Goal: Complete application form

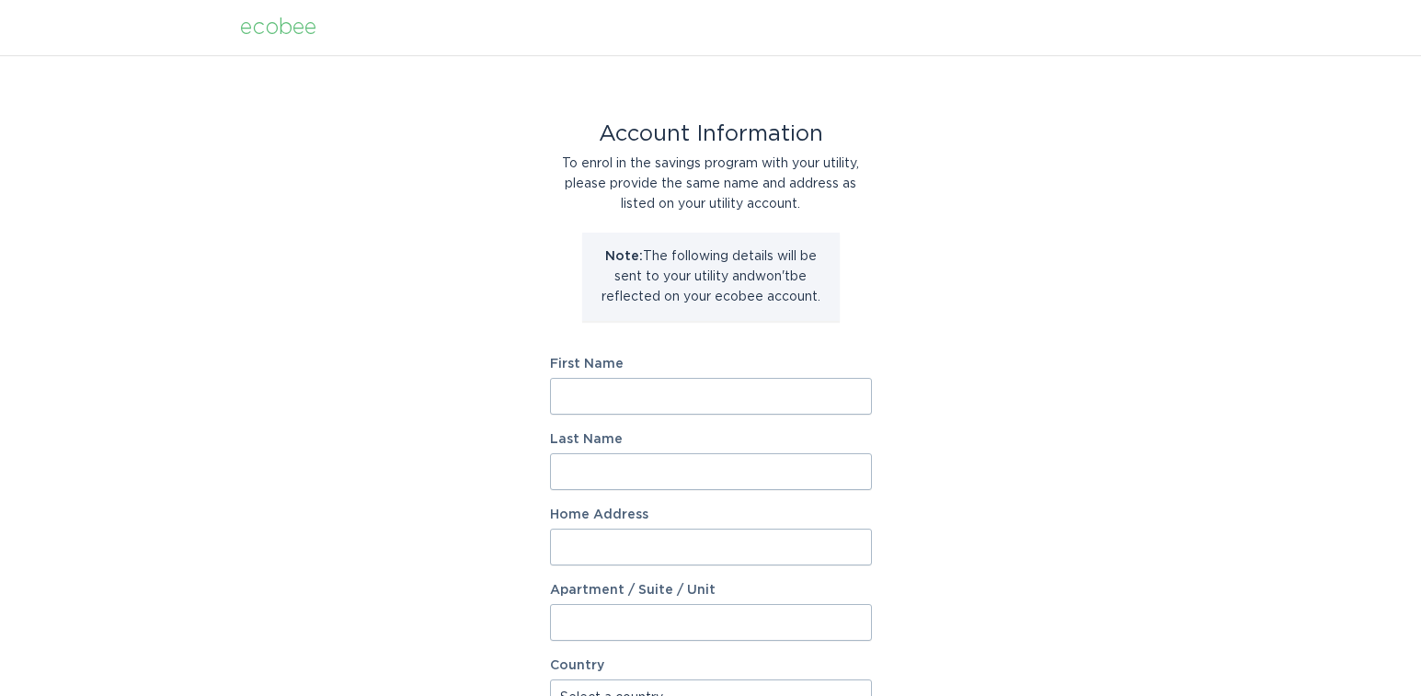
click at [645, 407] on input "First Name" at bounding box center [711, 396] width 322 height 37
type input "John"
type input "Gillison"
type input "5370 Topaz Street"
select select "US"
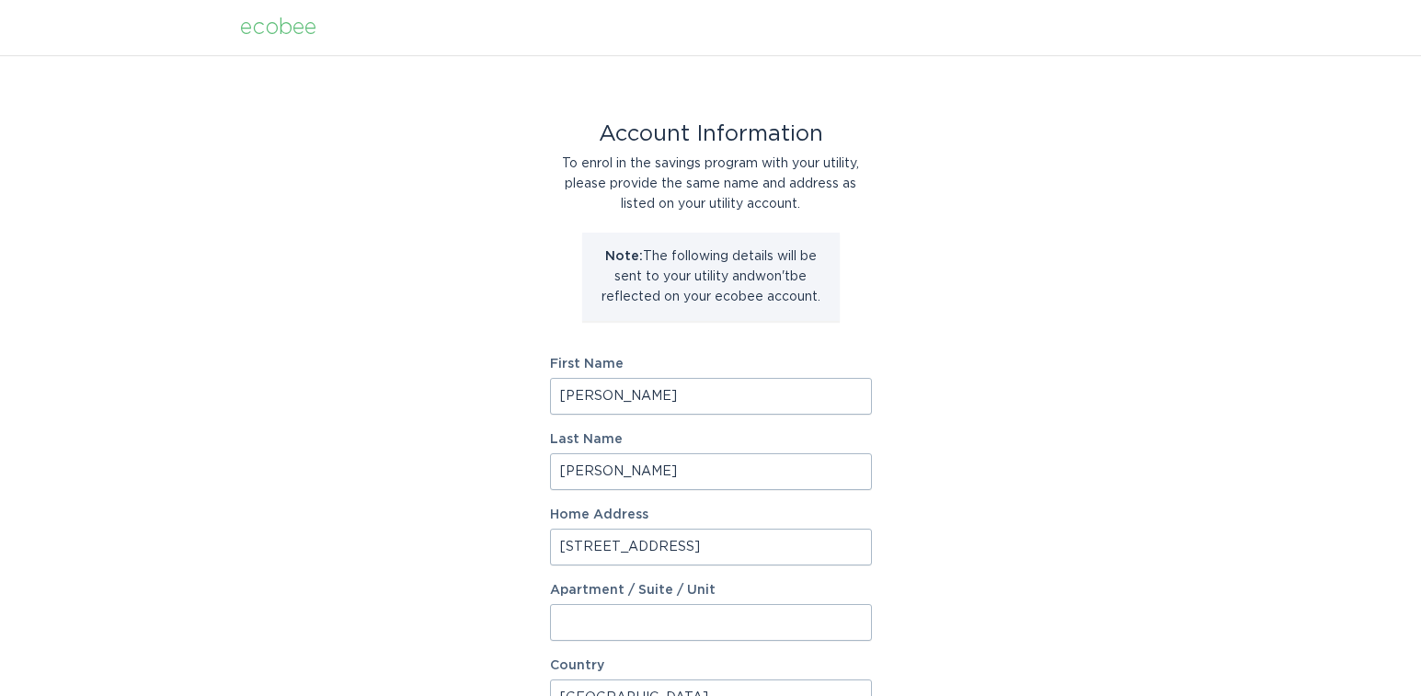
type input "Rancho Cucamonga"
type input "91701"
select select "CA"
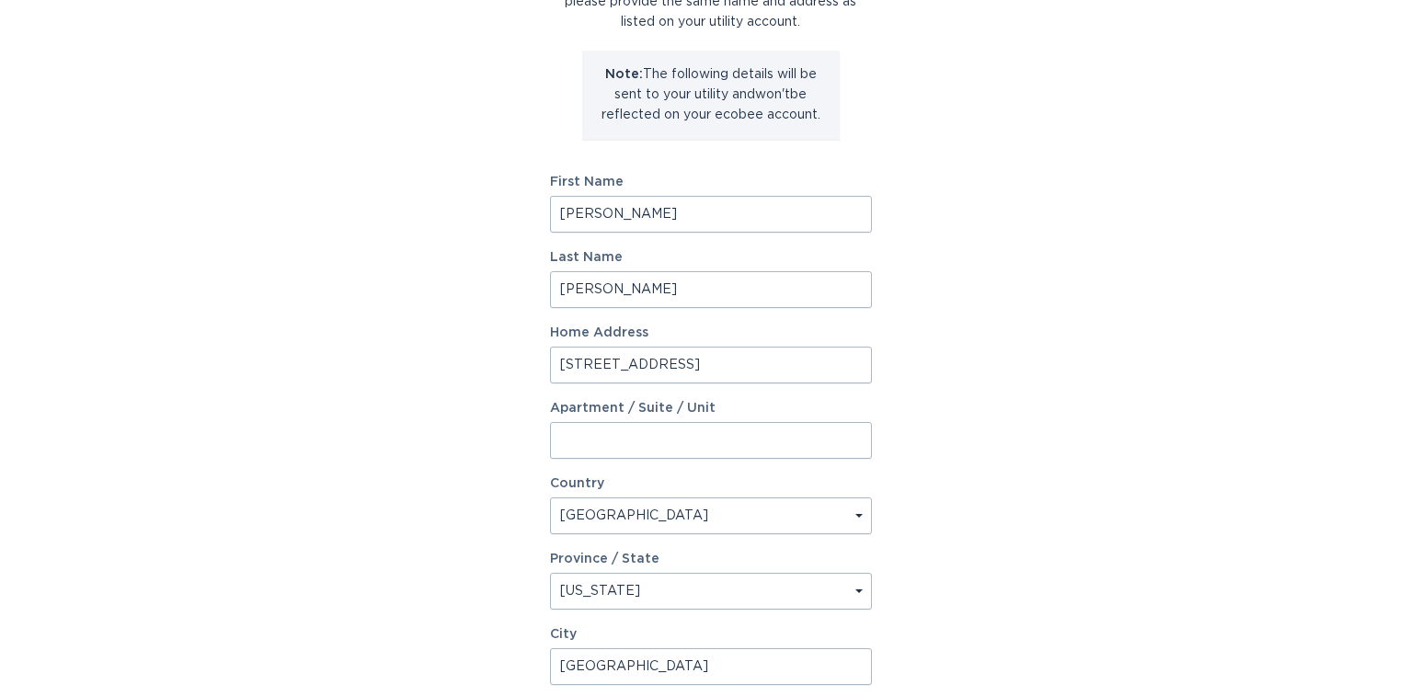
scroll to position [276, 0]
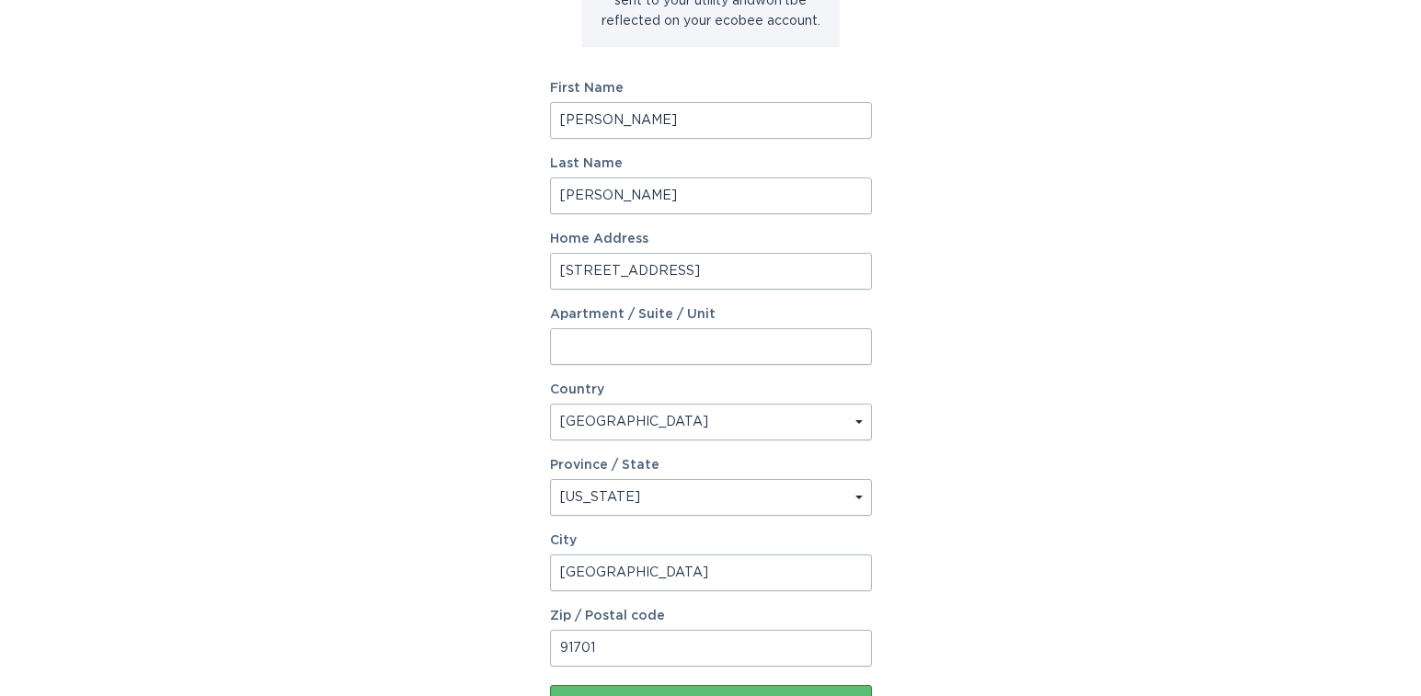
drag, startPoint x: 704, startPoint y: 261, endPoint x: 436, endPoint y: 267, distance: 267.8
click at [436, 267] on div "Account Information To enrol in the savings program with your utility, please p…" at bounding box center [710, 287] width 1421 height 1017
type input "2101 Desert Hills Road"
click at [681, 499] on select "Select a province/state Alabama Alaska American Samoa Arizona Arkansas Californ…" at bounding box center [711, 497] width 322 height 37
select select "CO"
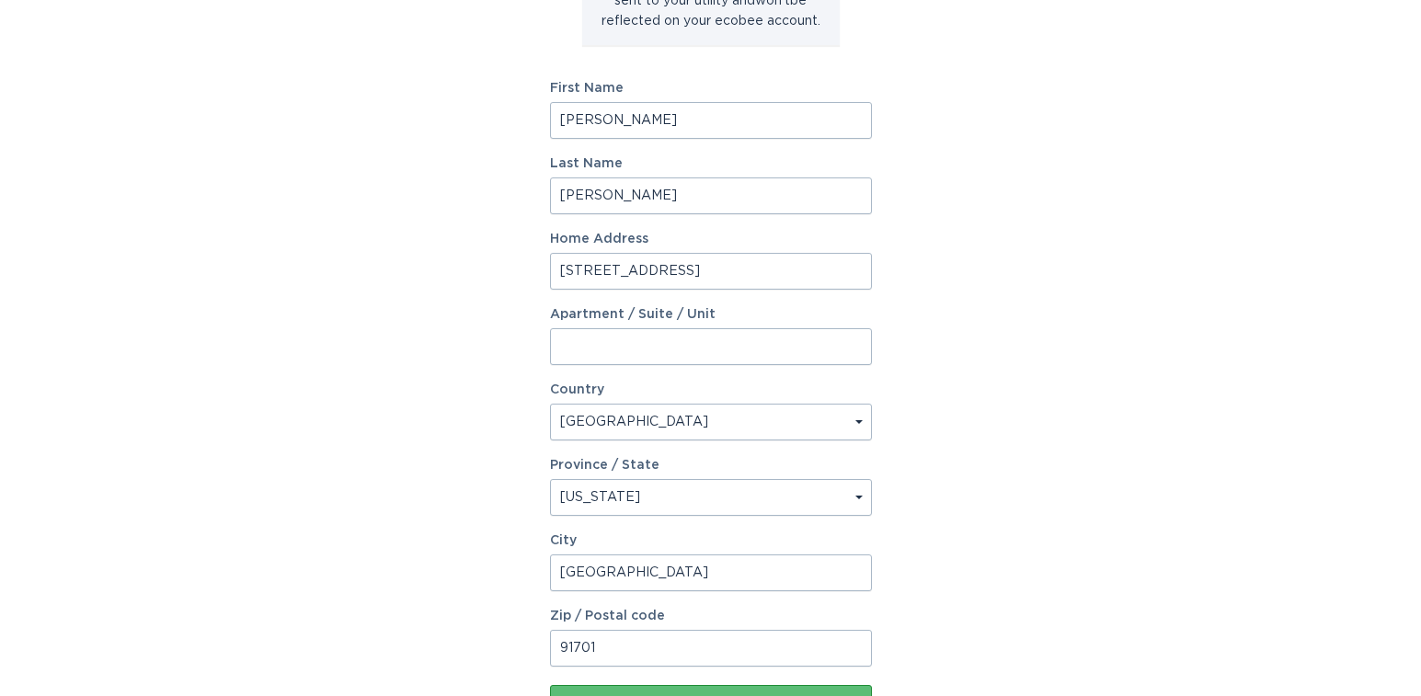
click at [550, 479] on select "Select a province/state Alabama Alaska American Samoa Arizona Arkansas Californ…" at bounding box center [711, 497] width 322 height 37
drag, startPoint x: 706, startPoint y: 576, endPoint x: 536, endPoint y: 584, distance: 169.5
click at [536, 584] on div "Account Information To enrol in the savings program with your utility, please p…" at bounding box center [710, 287] width 1421 height 1017
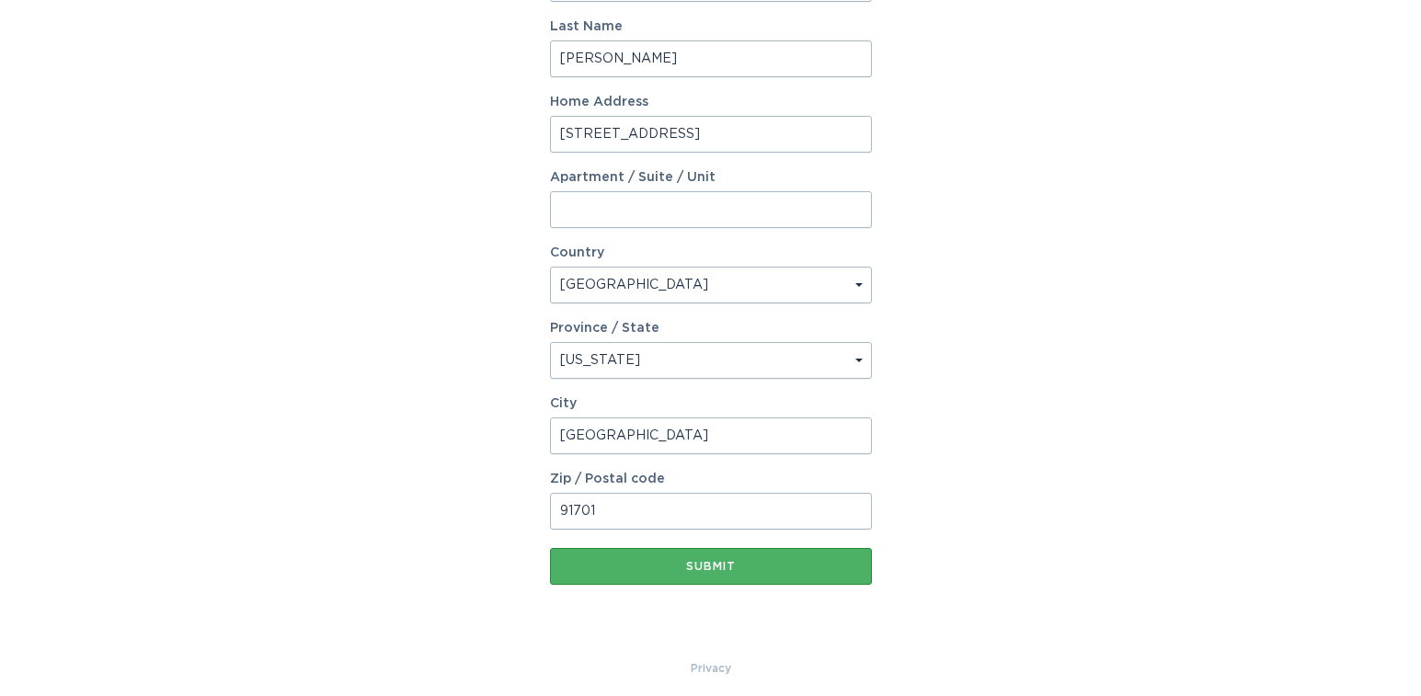
scroll to position [423, 0]
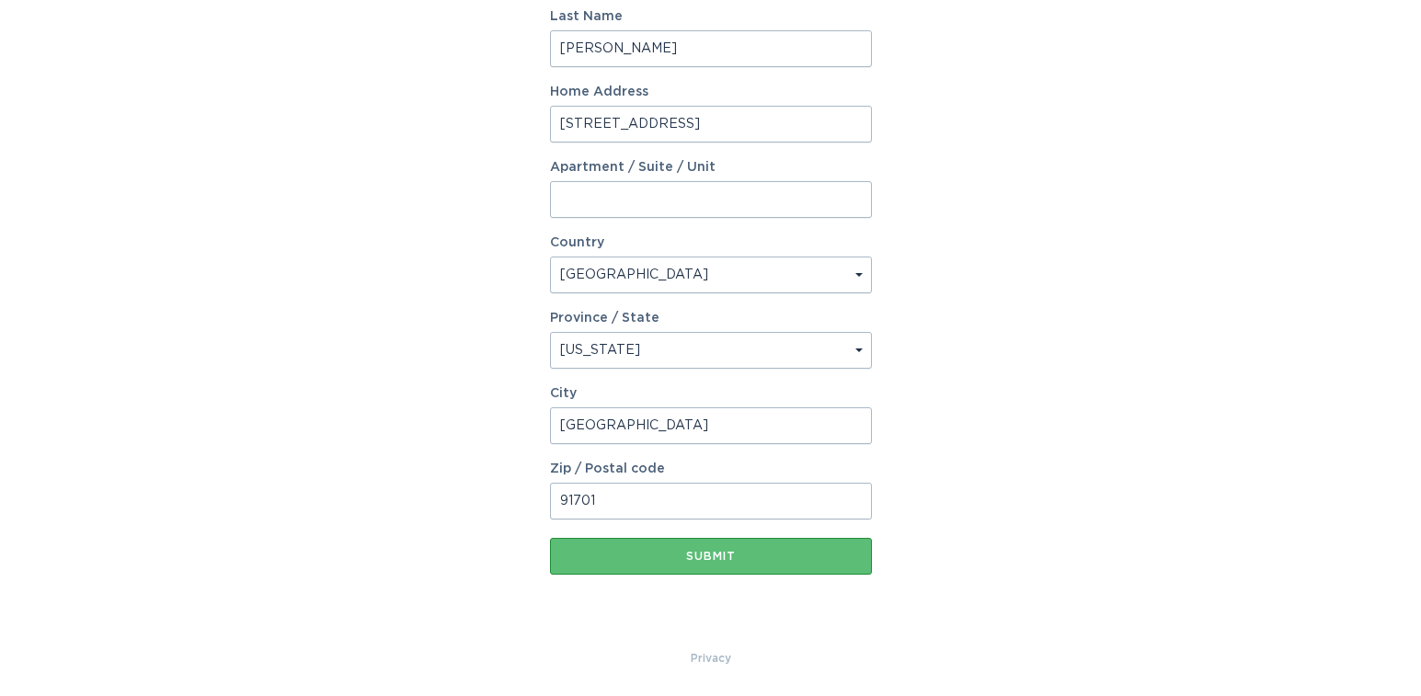
type input "Grand Junction"
drag, startPoint x: 607, startPoint y: 507, endPoint x: 432, endPoint y: 490, distance: 175.6
click at [432, 490] on div "Account Information To enrol in the savings program with your utility, please p…" at bounding box center [710, 140] width 1421 height 1017
type input "81507"
click at [984, 602] on div "Account Information To enrol in the savings program with your utility, please p…" at bounding box center [710, 140] width 1421 height 1017
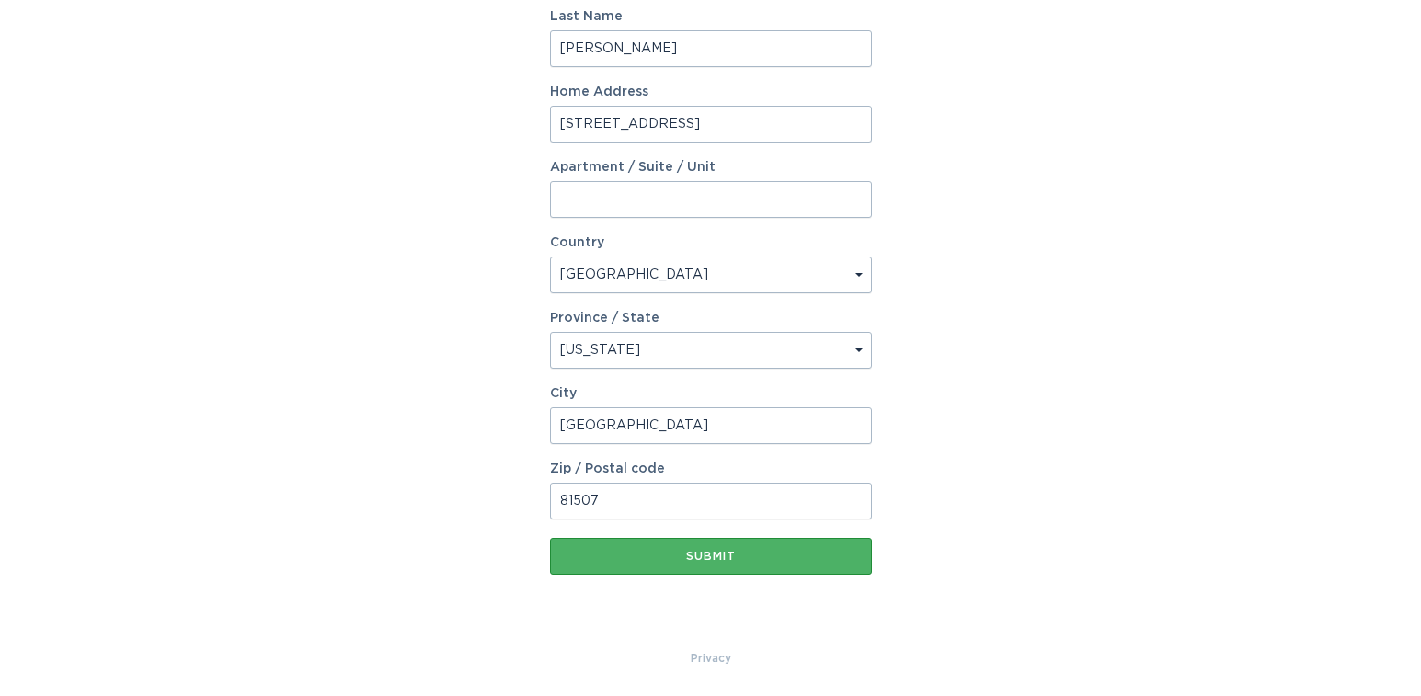
click at [739, 563] on button "Submit" at bounding box center [711, 556] width 322 height 37
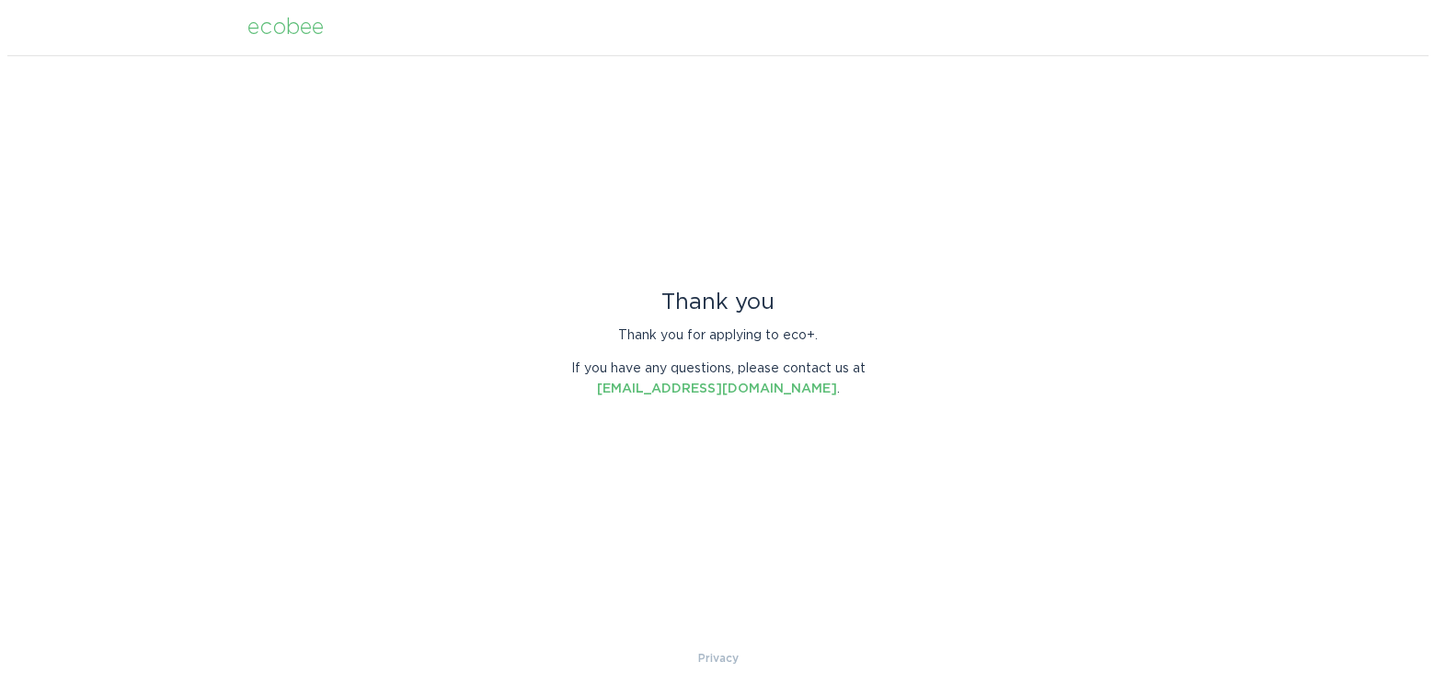
scroll to position [0, 0]
